Goal: Information Seeking & Learning: Learn about a topic

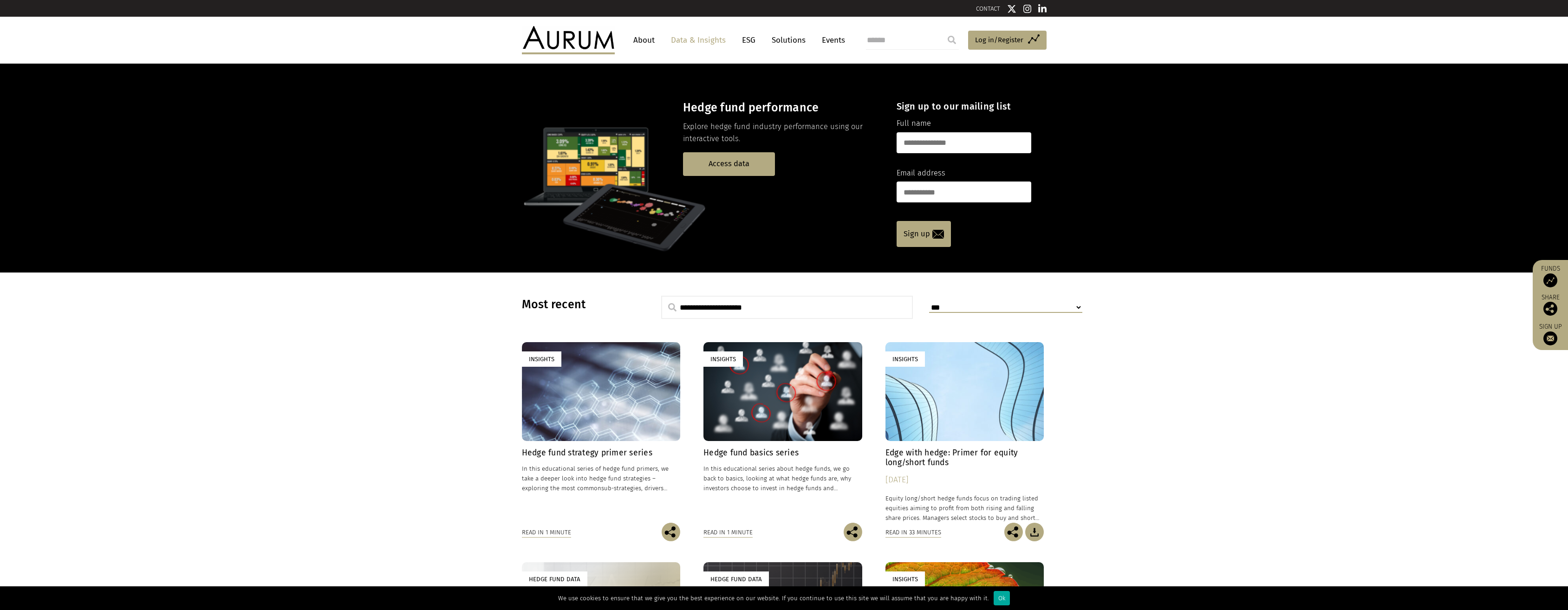
click at [684, 43] on link "Data & Insights" at bounding box center [698, 40] width 64 height 17
click at [722, 168] on link "Access data" at bounding box center [728, 164] width 92 height 23
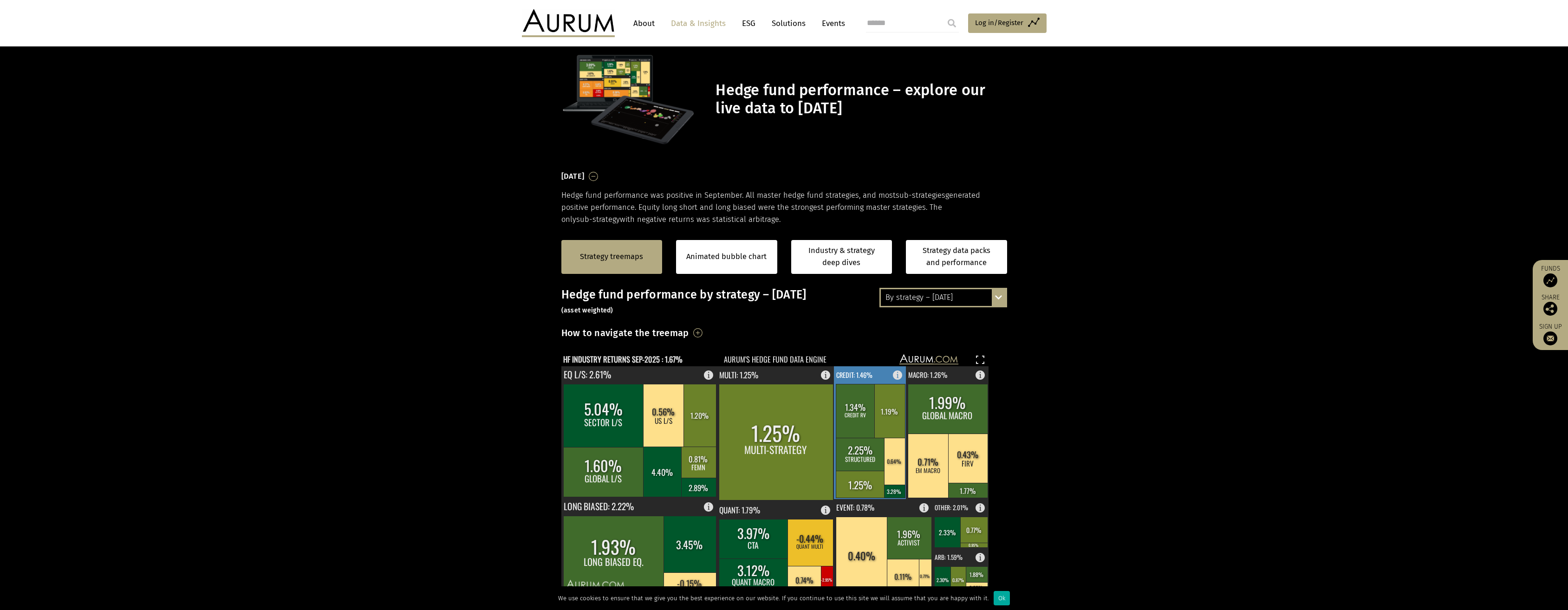
scroll to position [139, 0]
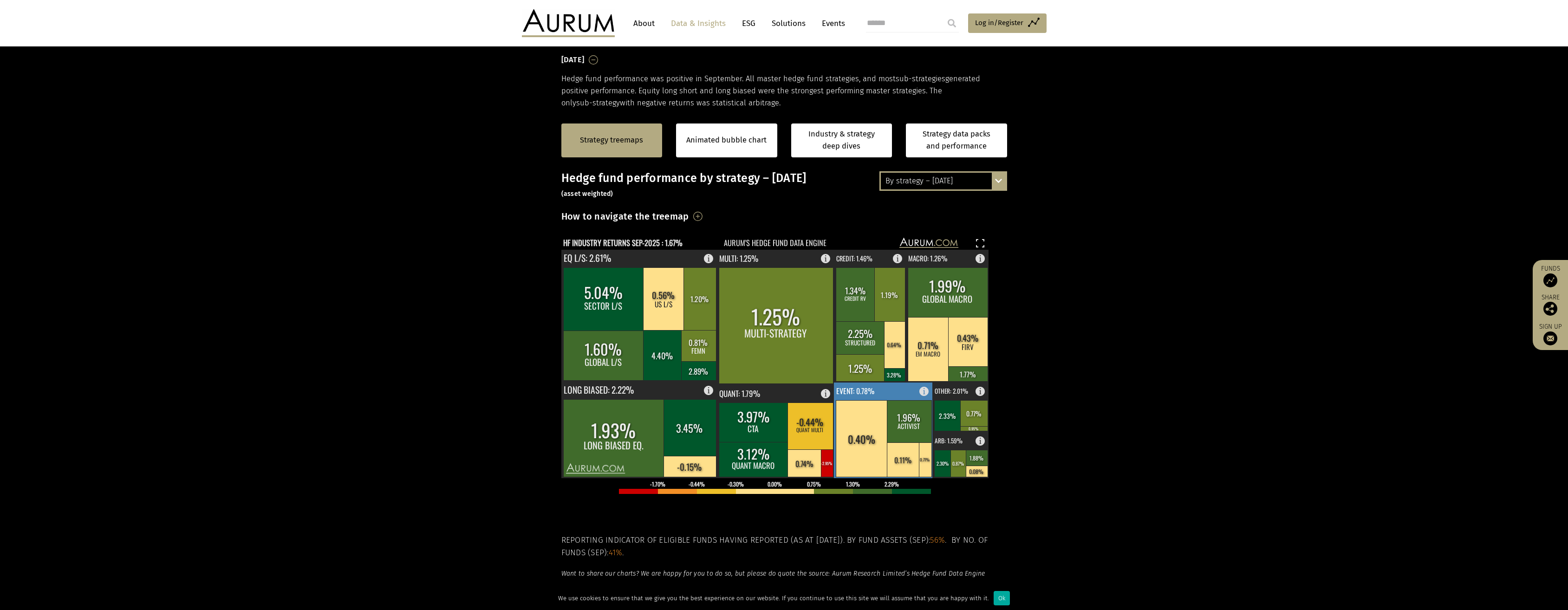
click at [877, 443] on rect at bounding box center [862, 439] width 52 height 76
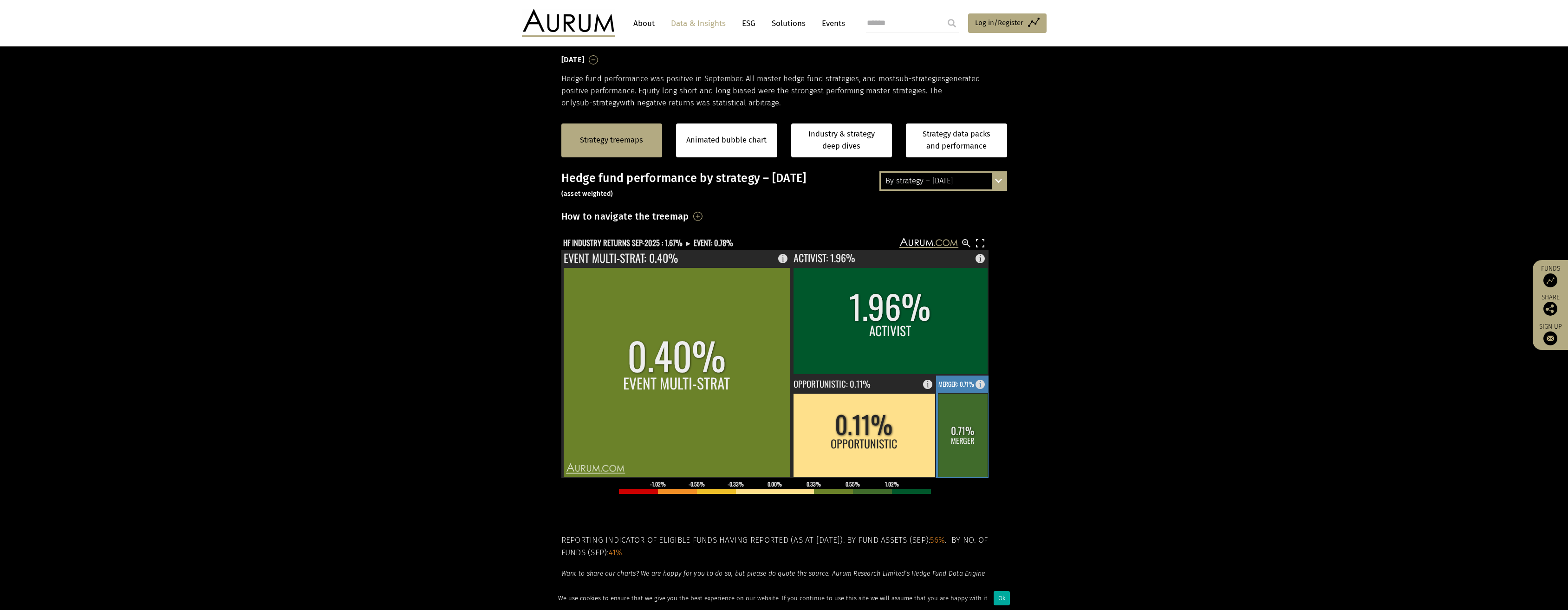
click at [962, 448] on rect at bounding box center [962, 434] width 50 height 83
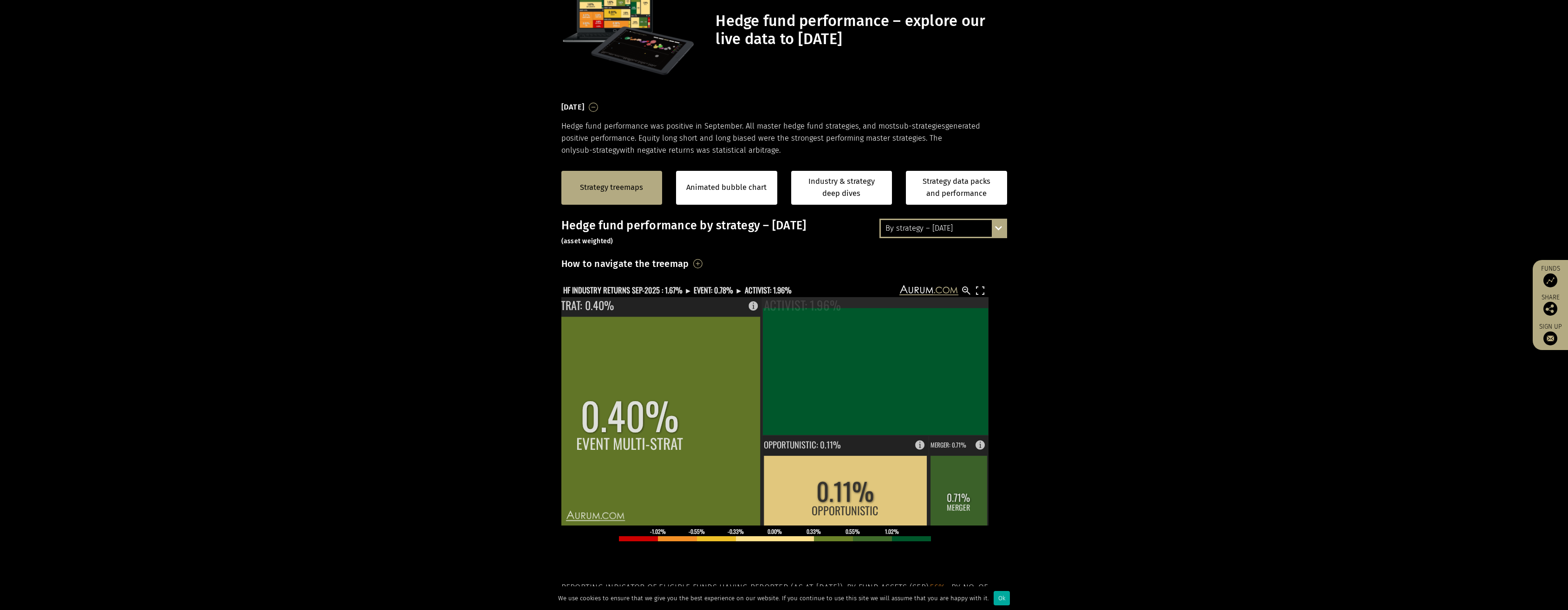
scroll to position [0, 0]
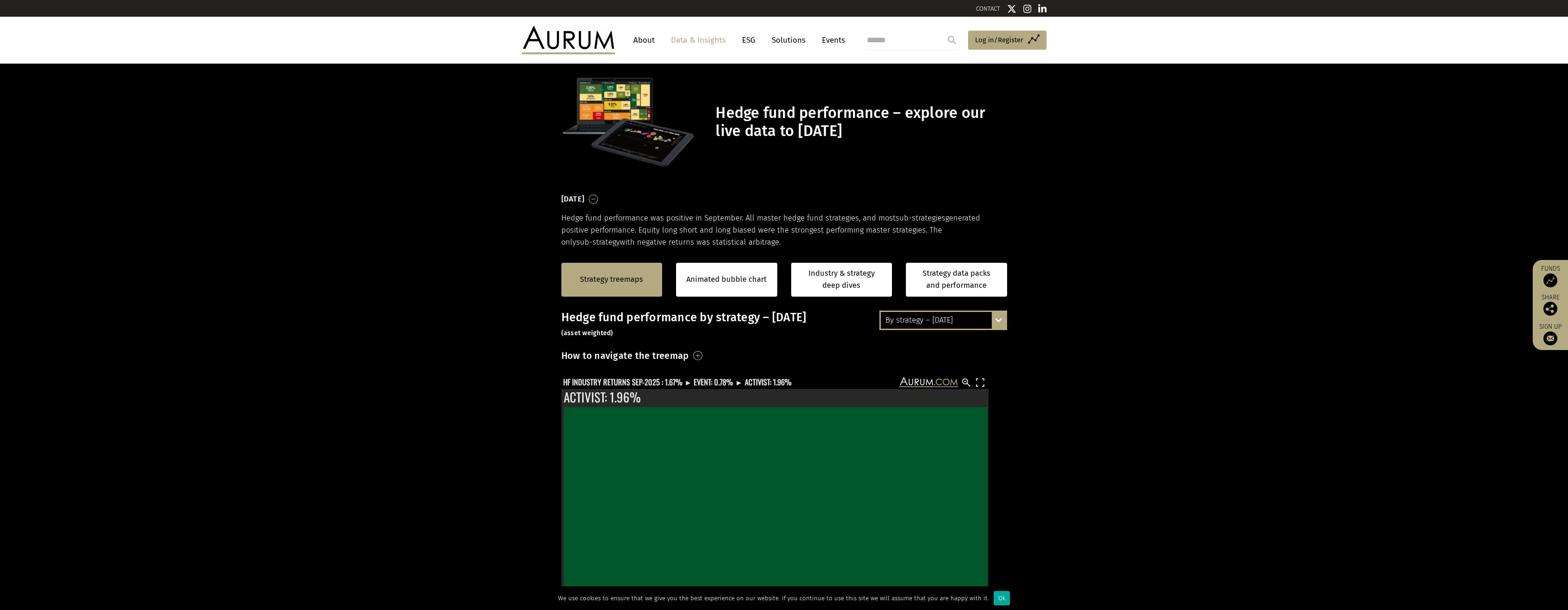
click at [699, 39] on link "Data & Insights" at bounding box center [698, 40] width 64 height 17
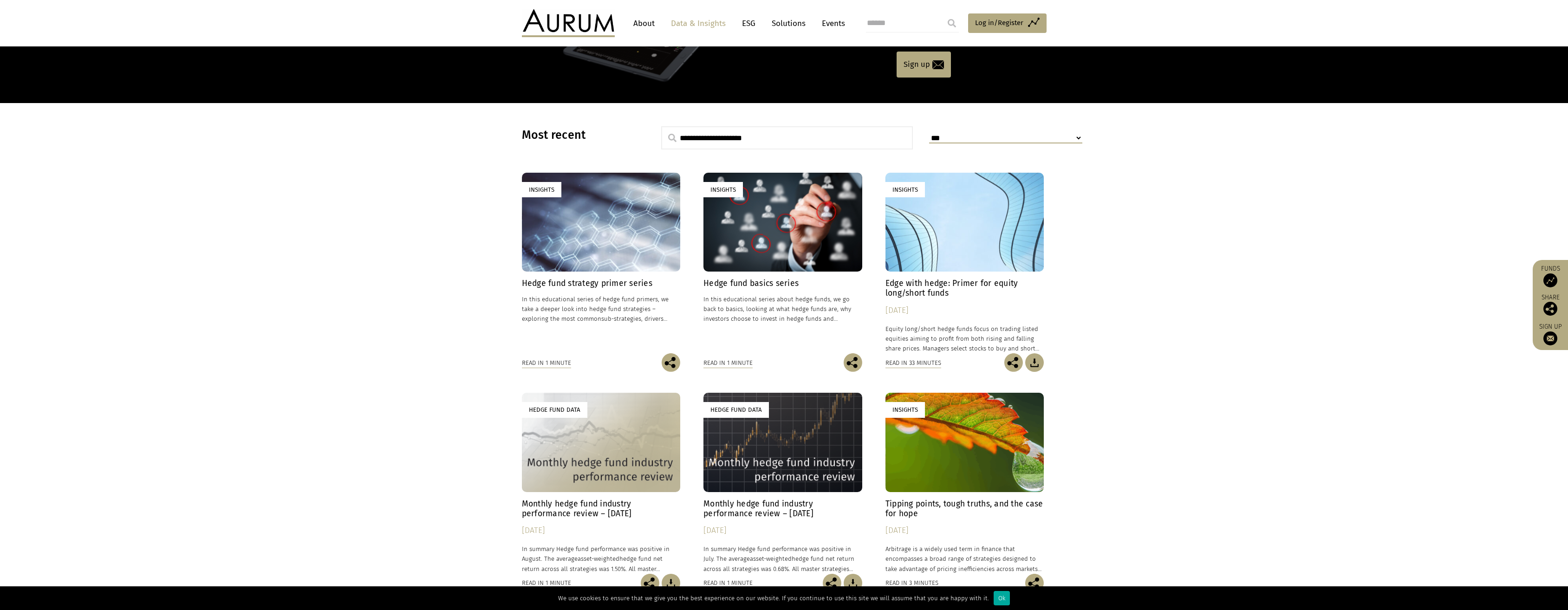
scroll to position [186, 0]
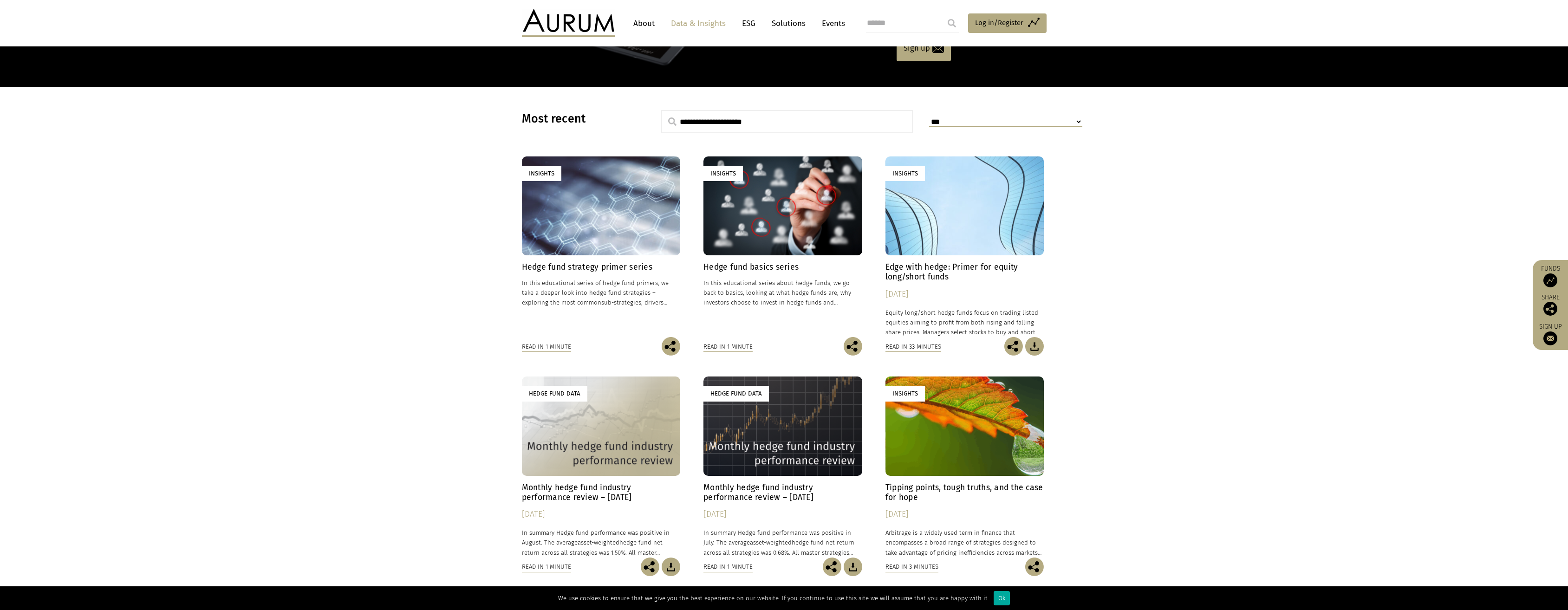
click at [600, 499] on h4 "Monthly hedge fund industry performance review – [DATE]" at bounding box center [601, 493] width 159 height 20
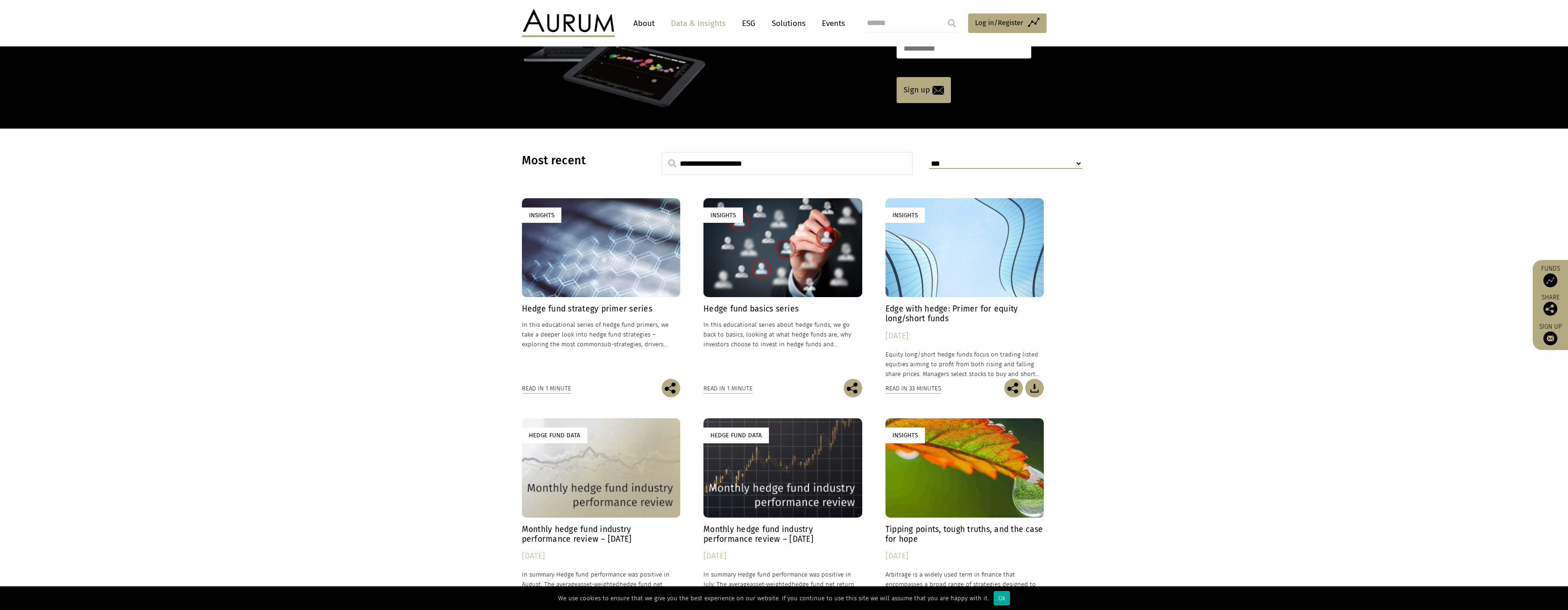
scroll to position [139, 0]
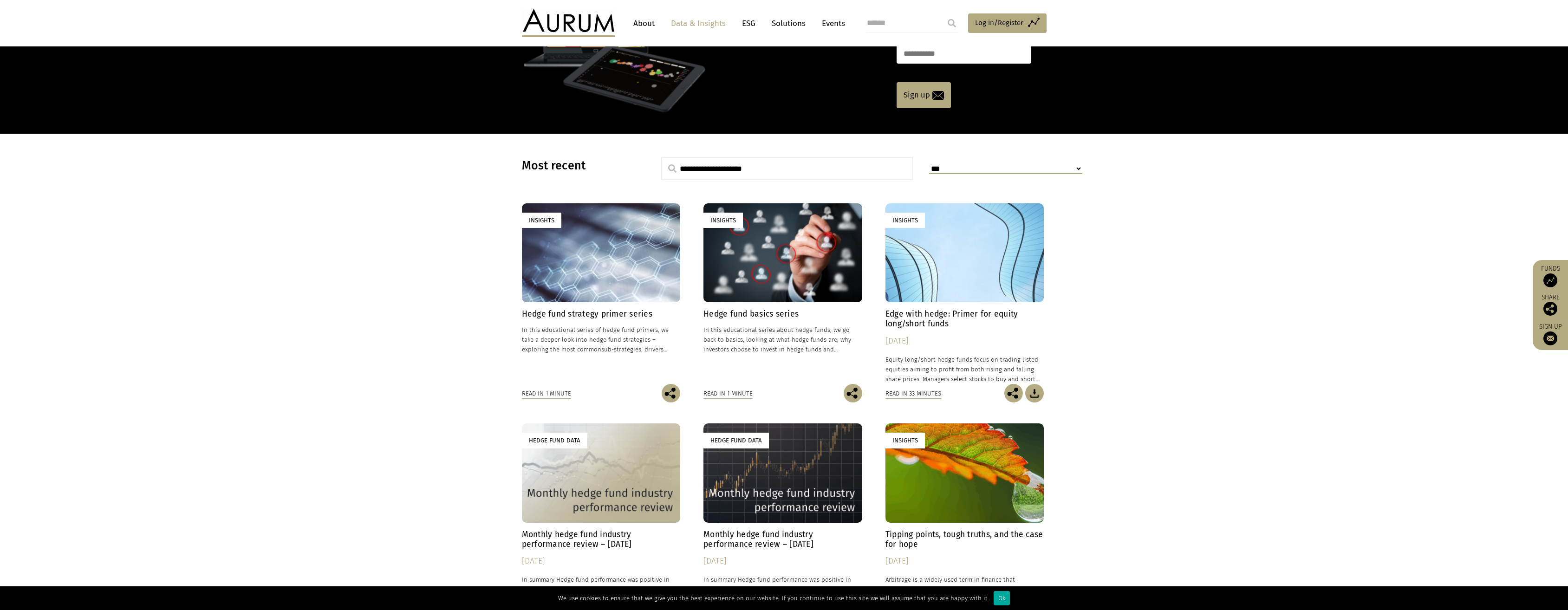
click at [615, 312] on h4 "Hedge fund strategy primer series" at bounding box center [601, 314] width 159 height 10
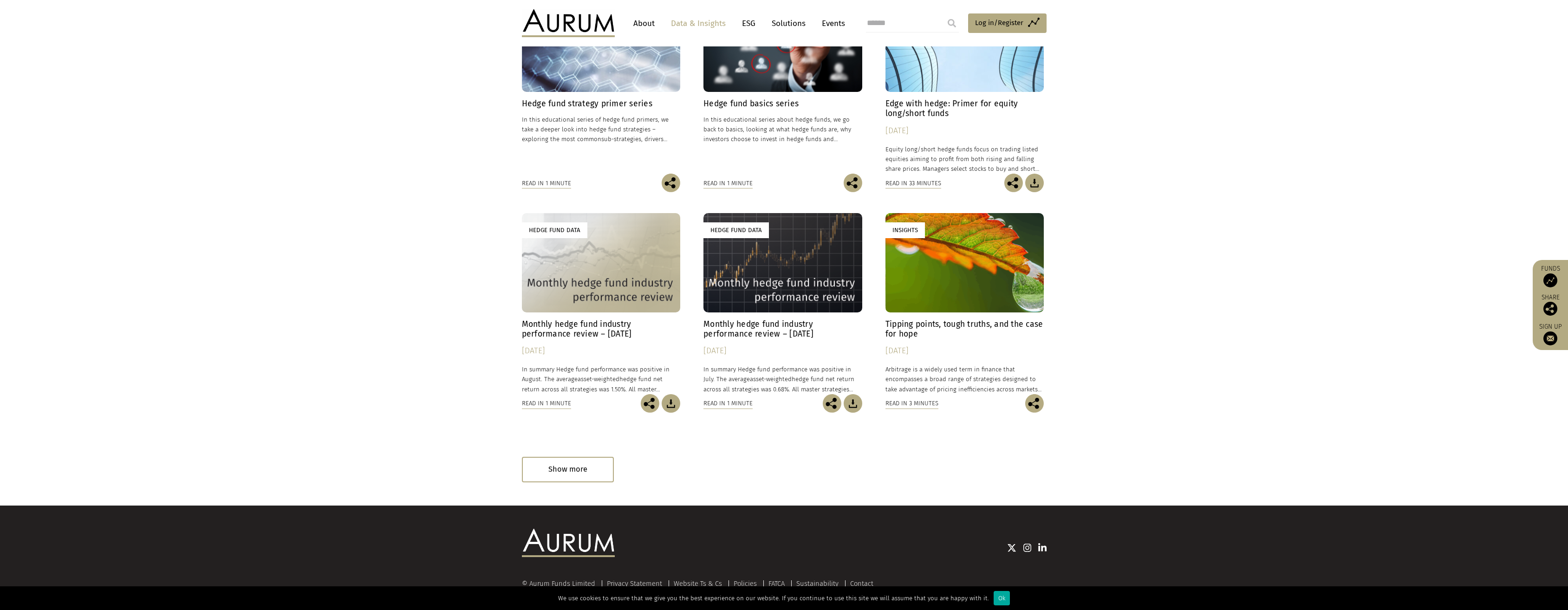
scroll to position [371, 0]
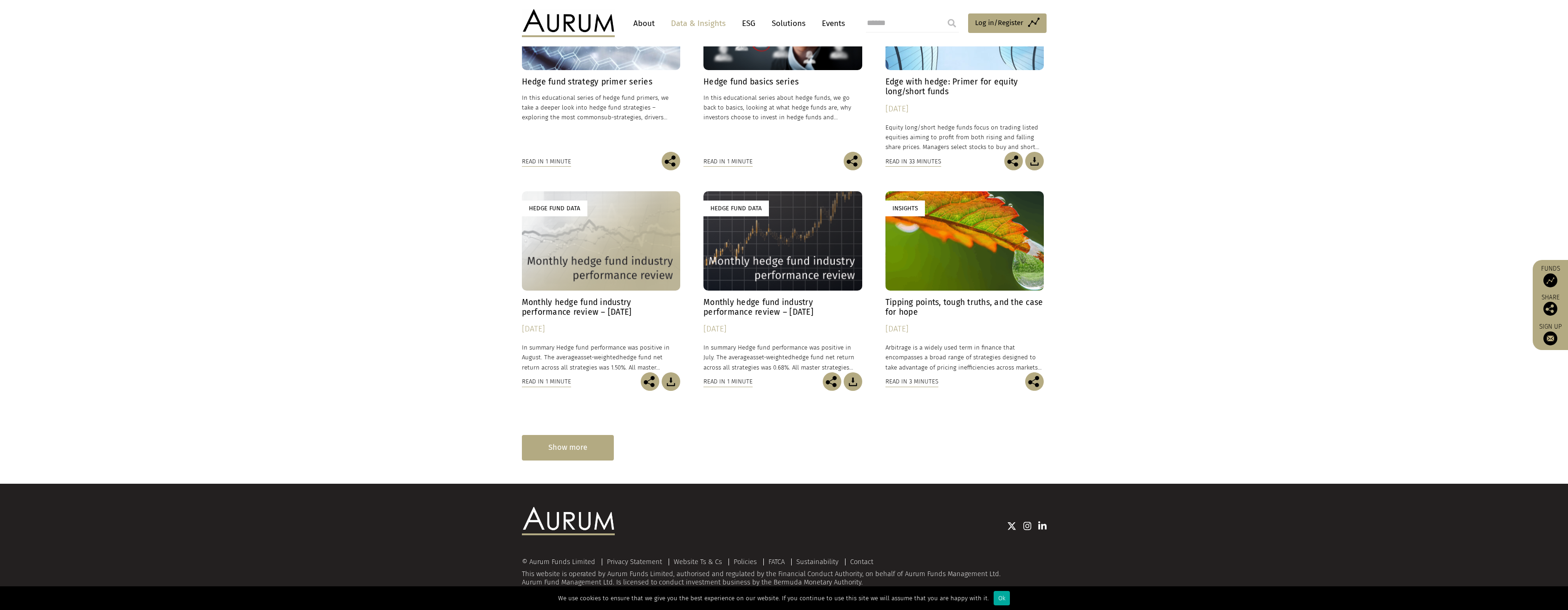
click at [601, 440] on div "Show more" at bounding box center [567, 447] width 92 height 25
click at [579, 451] on div "**********" at bounding box center [784, 192] width 524 height 536
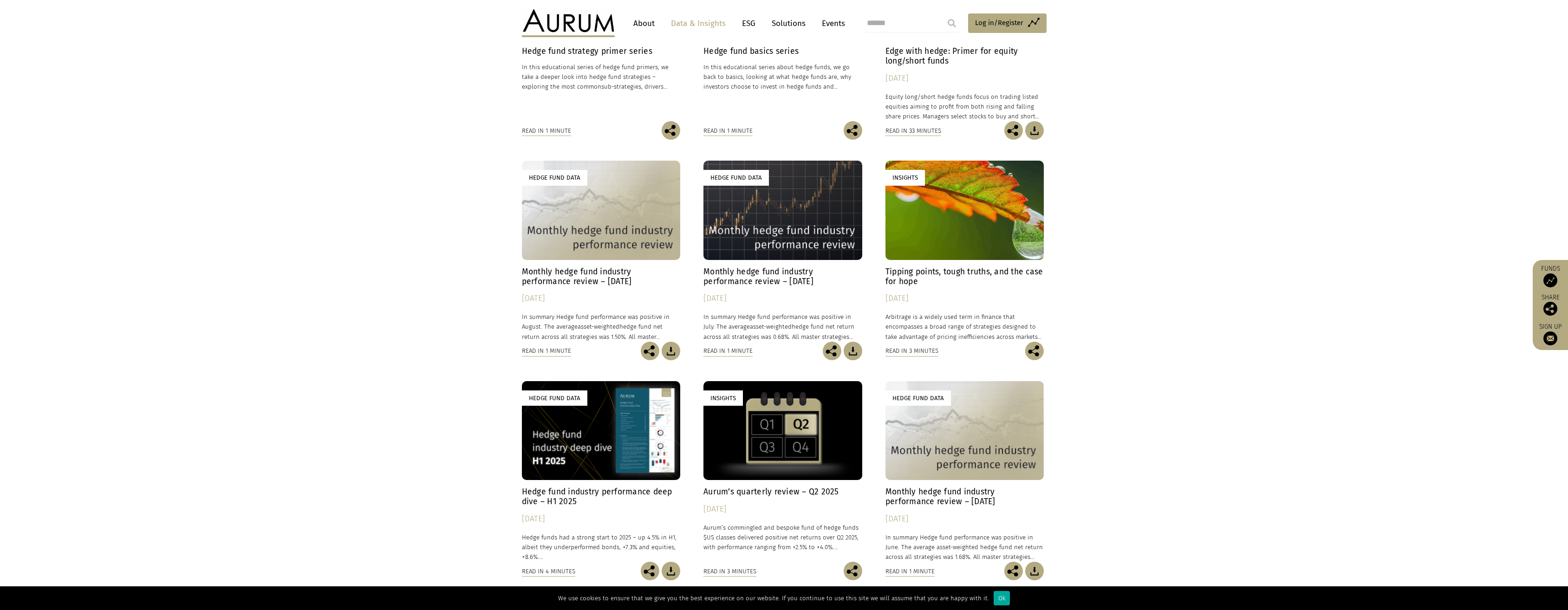
scroll to position [418, 0]
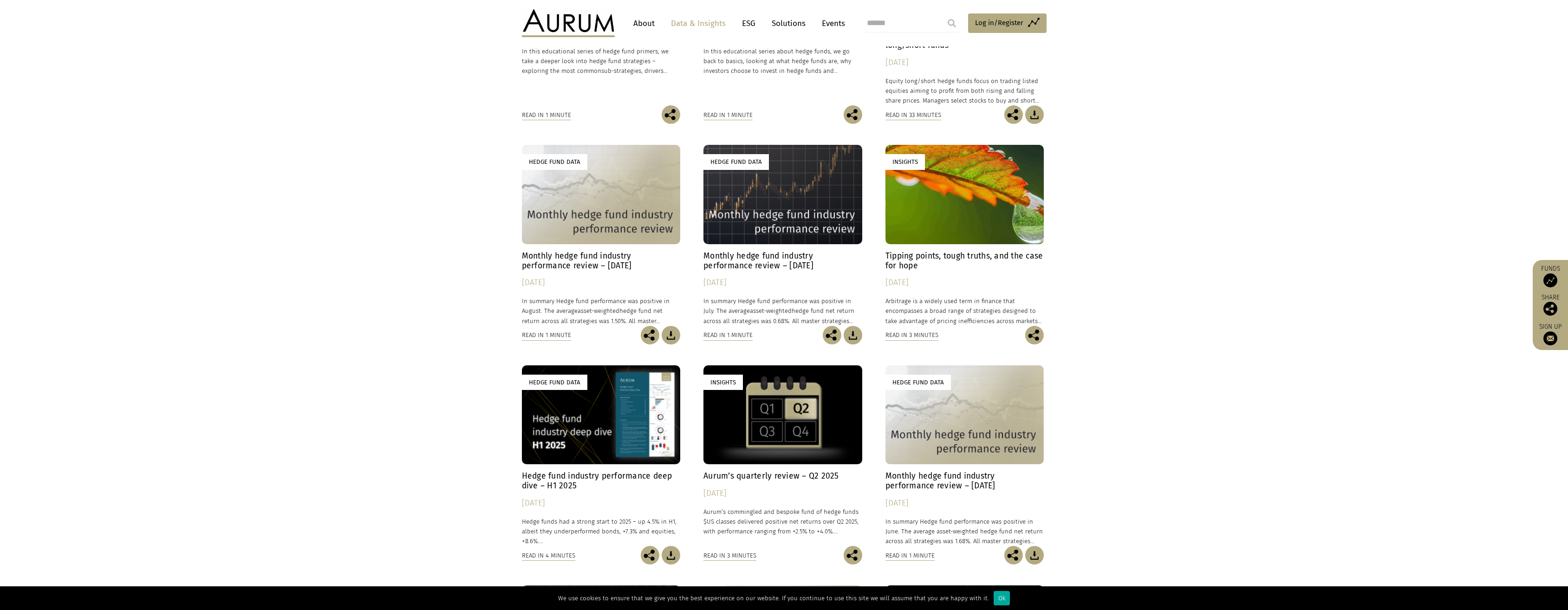
click at [615, 472] on h4 "Hedge fund industry performance deep dive – H1 2025" at bounding box center [601, 481] width 159 height 20
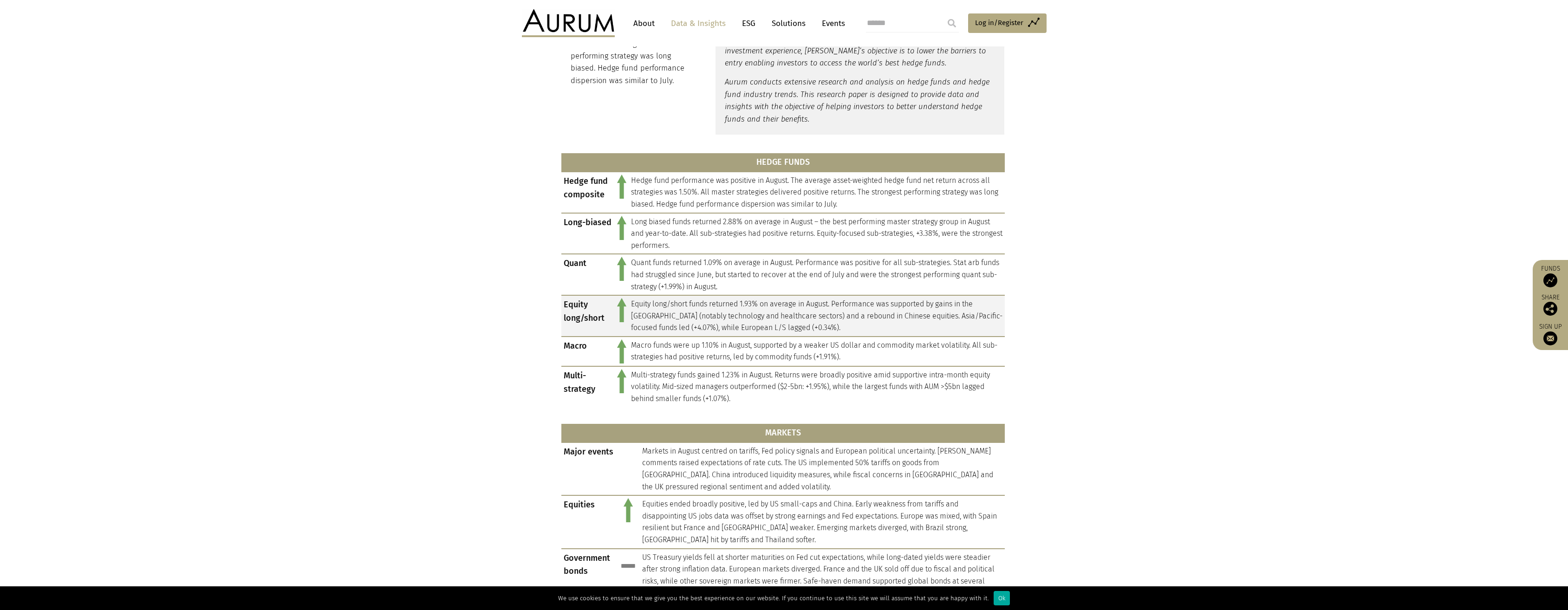
scroll to position [325, 0]
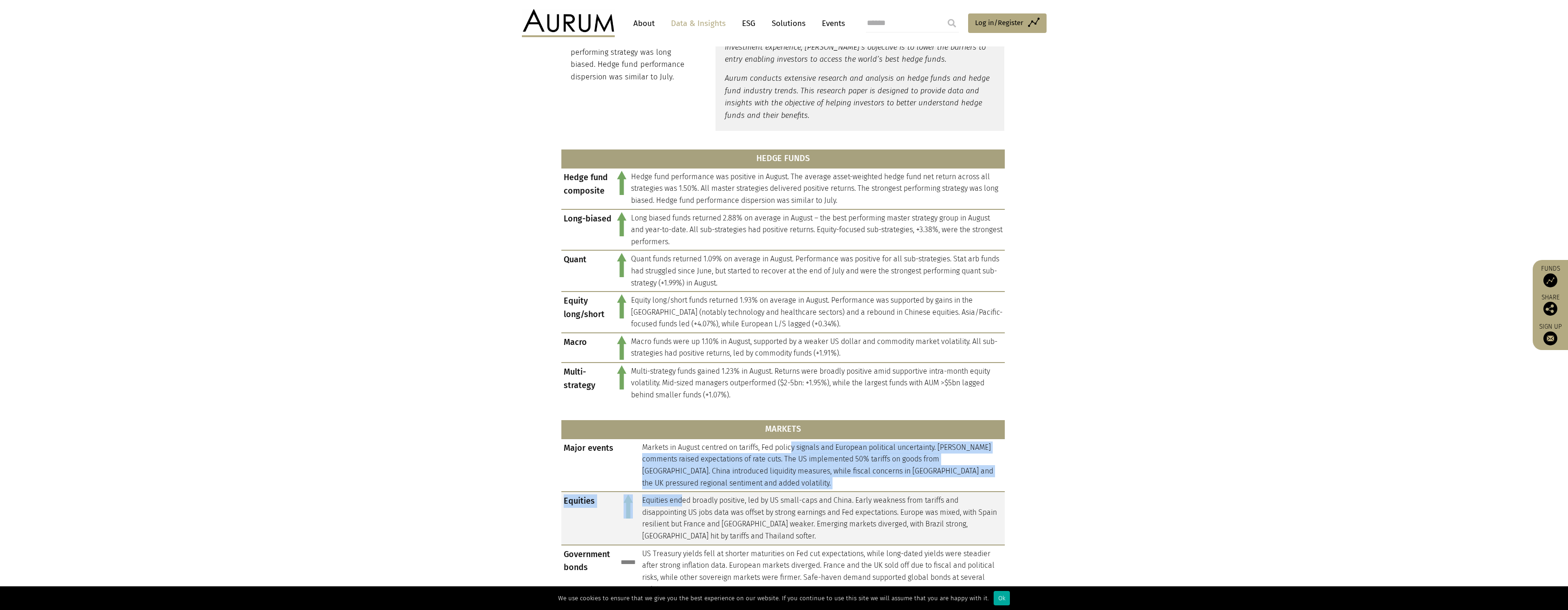
drag, startPoint x: 830, startPoint y: 450, endPoint x: 684, endPoint y: 493, distance: 152.2
click at [684, 493] on tbody "Major events Markets in August centred on tariffs, Fed policy signals and Europ…" at bounding box center [783, 598] width 444 height 318
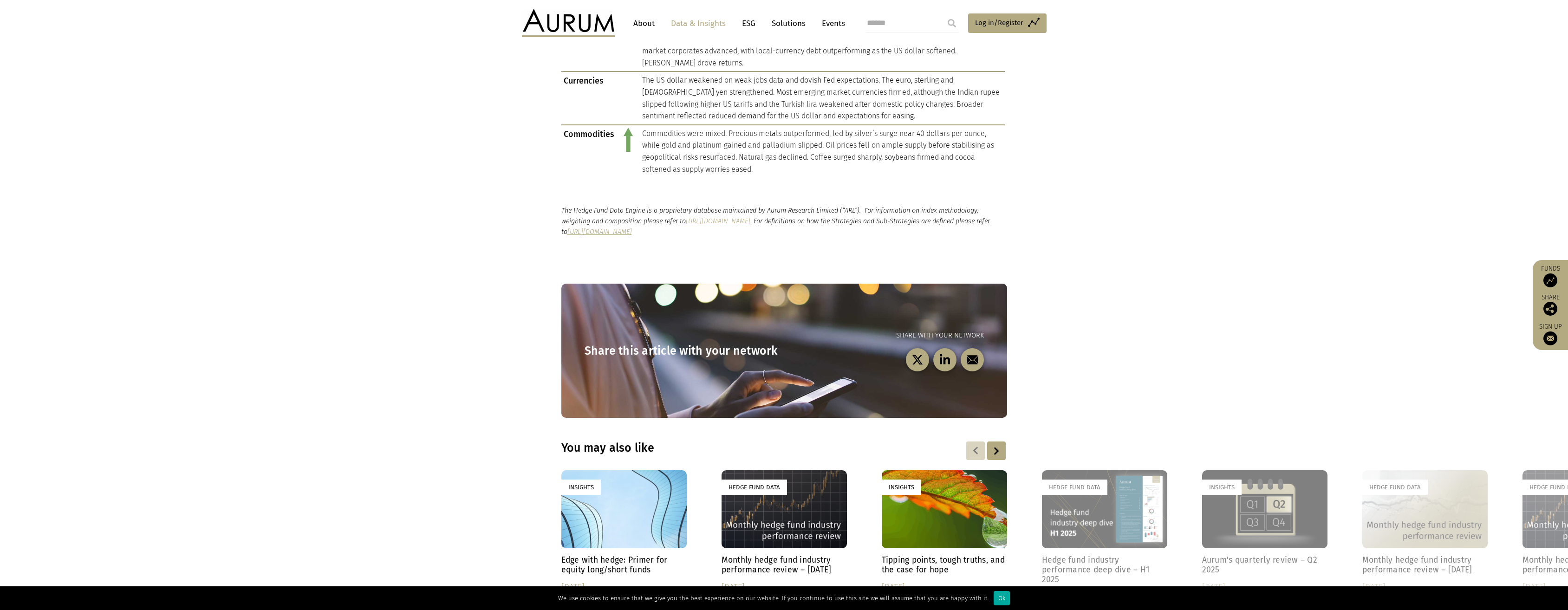
scroll to position [789, 0]
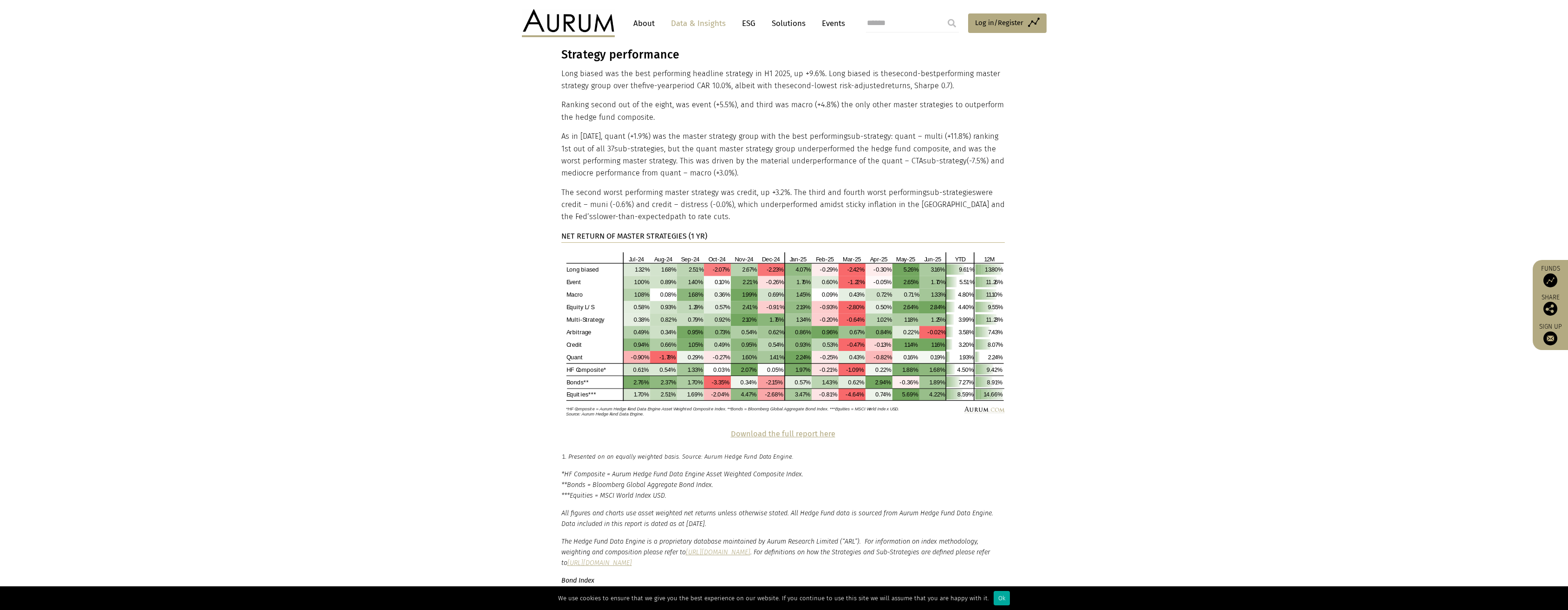
scroll to position [1764, 0]
